Goal: Find specific page/section: Find specific page/section

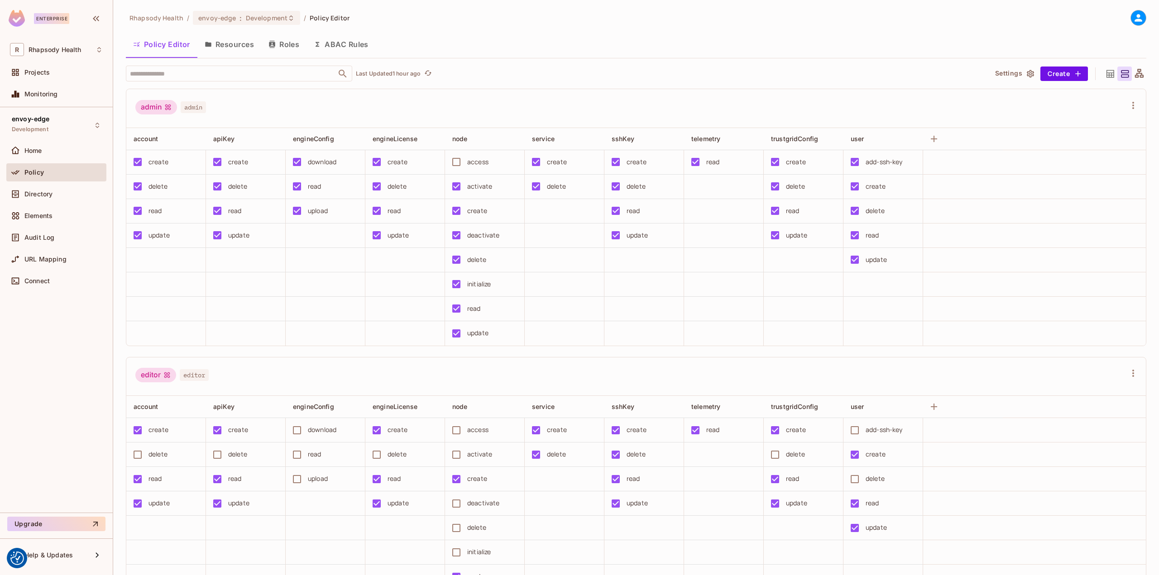
click at [51, 169] on div "Policy" at bounding box center [63, 172] width 78 height 7
click at [52, 194] on span "Directory" at bounding box center [38, 194] width 28 height 7
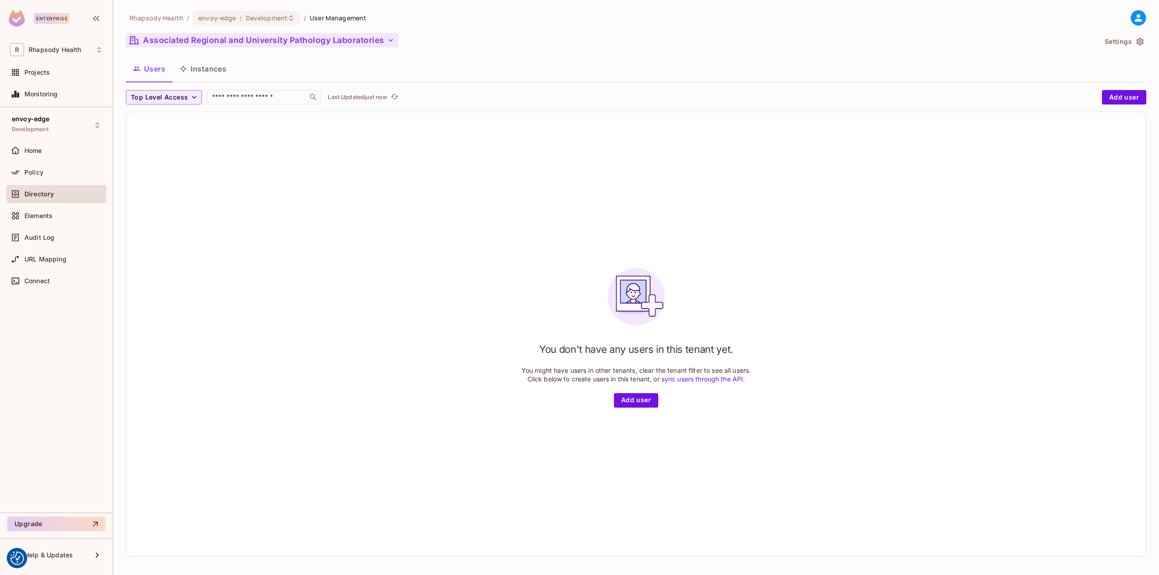
click at [254, 41] on button "Associated Regional and University Pathology Laboratories" at bounding box center [262, 40] width 272 height 14
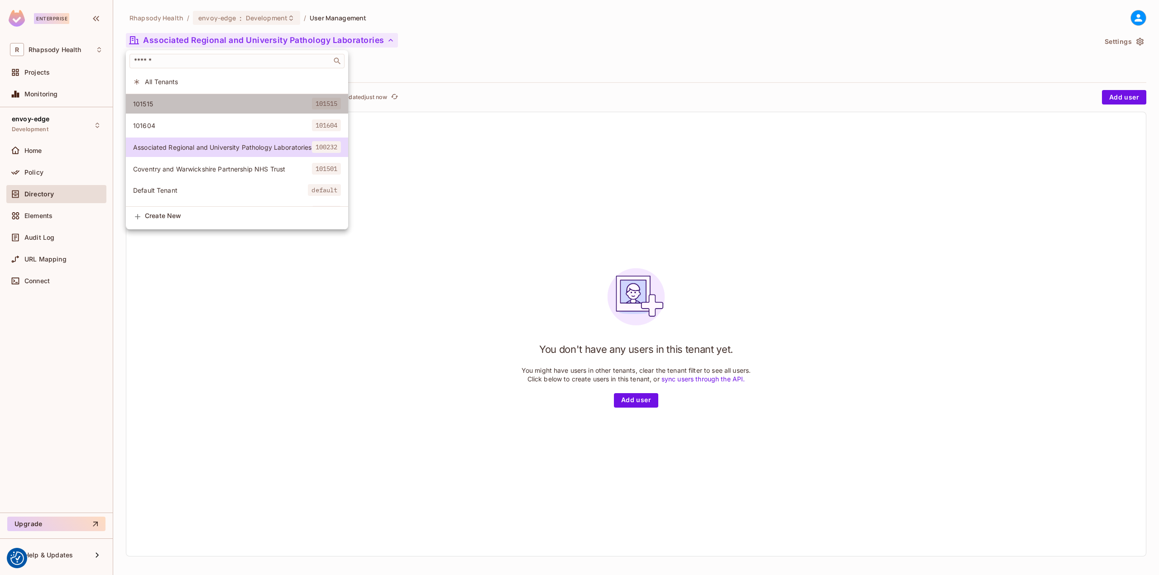
click at [207, 104] on span "101515" at bounding box center [222, 104] width 179 height 9
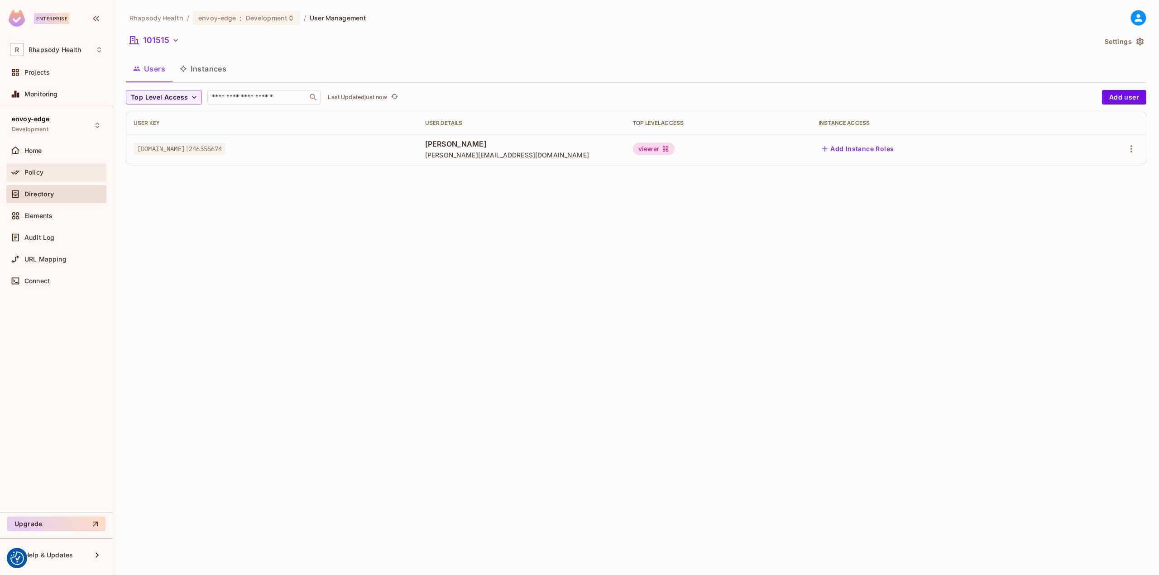
click at [54, 167] on div "Policy" at bounding box center [56, 172] width 93 height 11
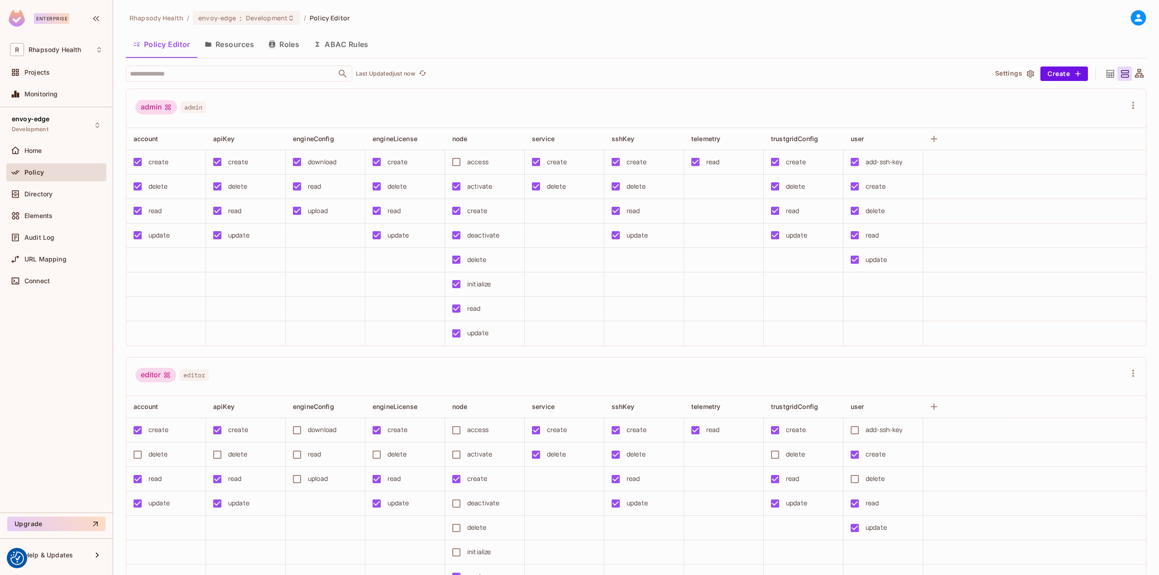
click at [347, 49] on button "ABAC Rules" at bounding box center [340, 44] width 69 height 23
